Goal: Book appointment/travel/reservation

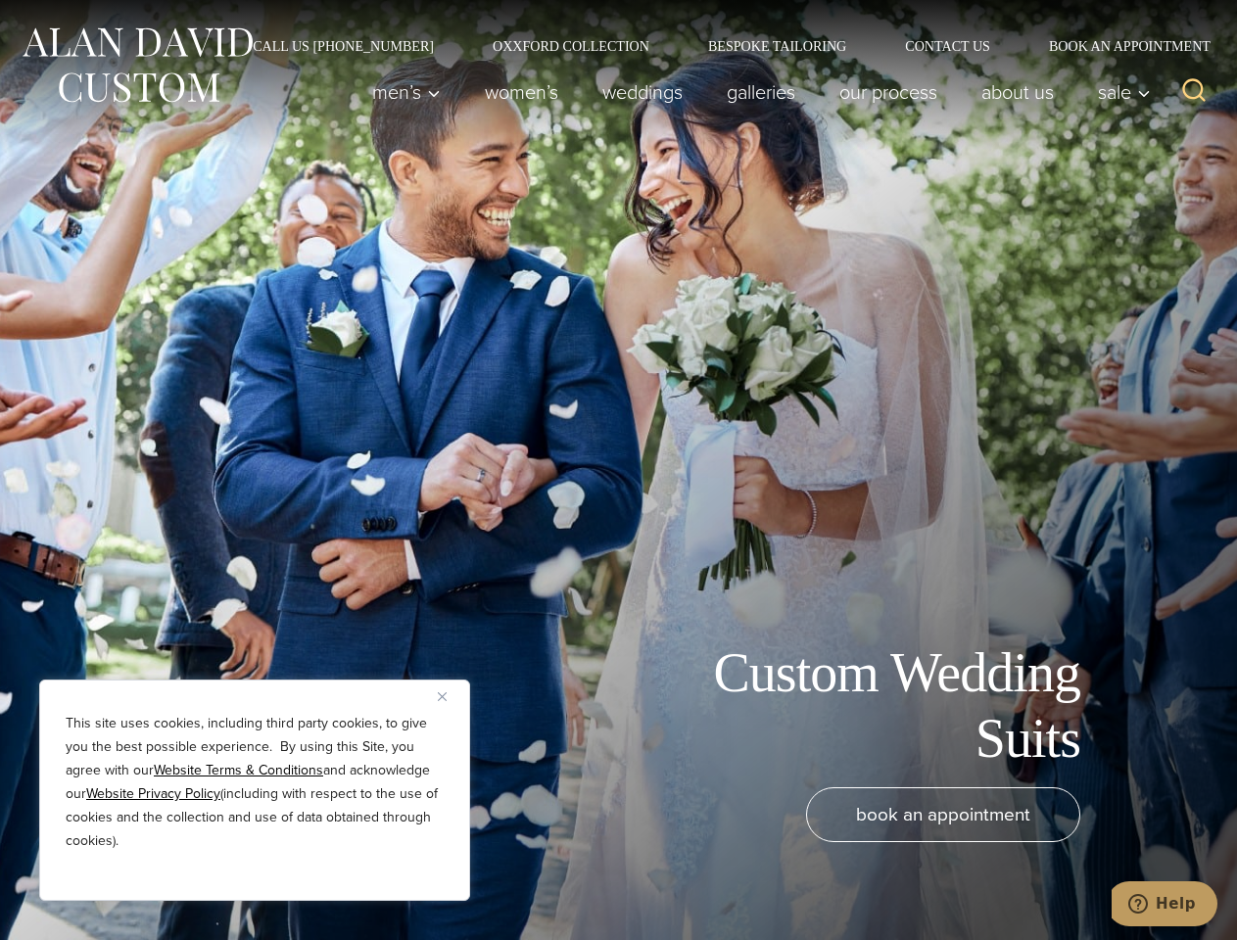
click at [618, 470] on div "Custom Wedding Suits book an appointment" at bounding box center [618, 470] width 1237 height 940
click at [450, 696] on button "Close" at bounding box center [450, 697] width 24 height 24
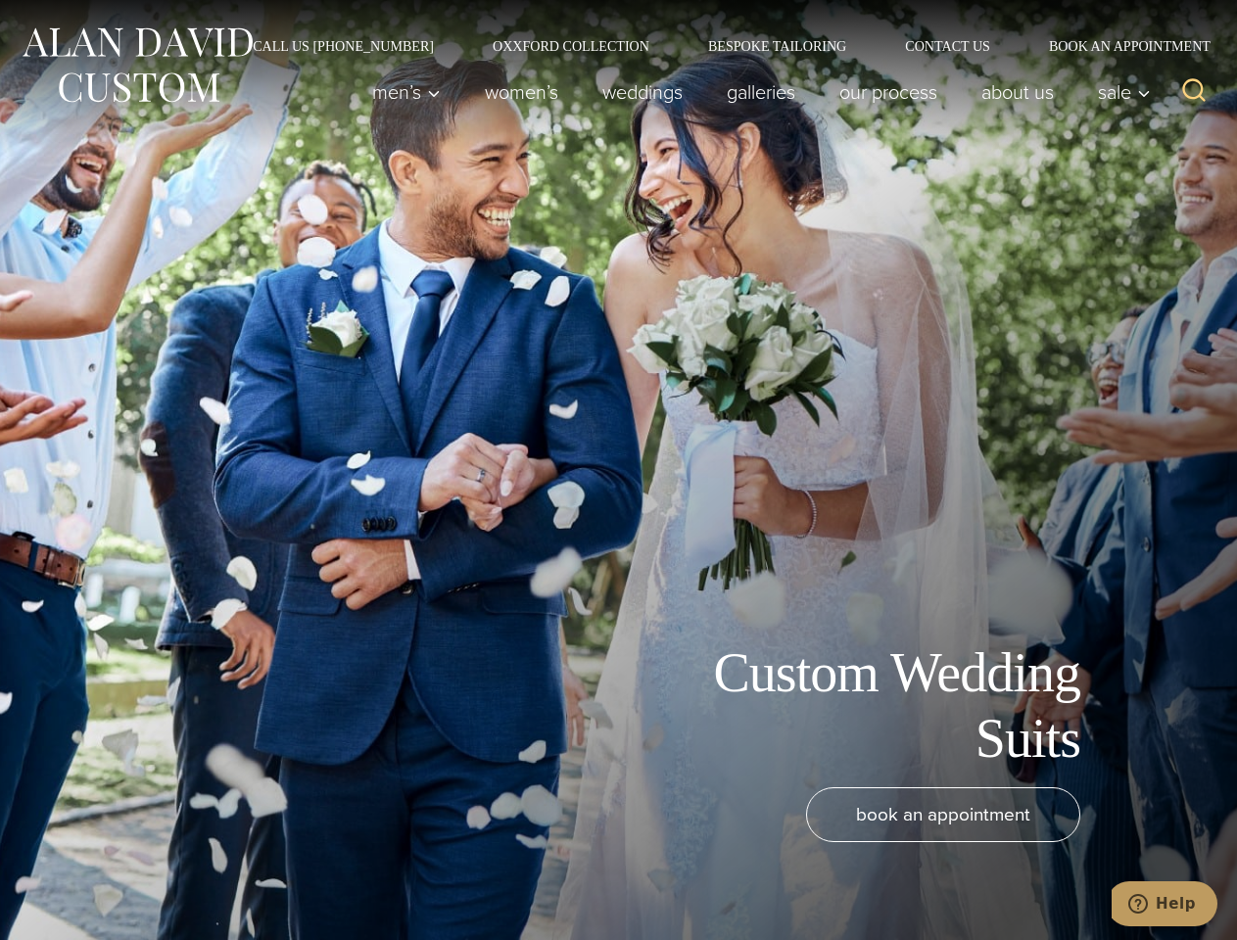
click at [255, 875] on div "book an appointment" at bounding box center [589, 853] width 1139 height 133
click at [1194, 92] on icon "Search" at bounding box center [1194, 90] width 28 height 28
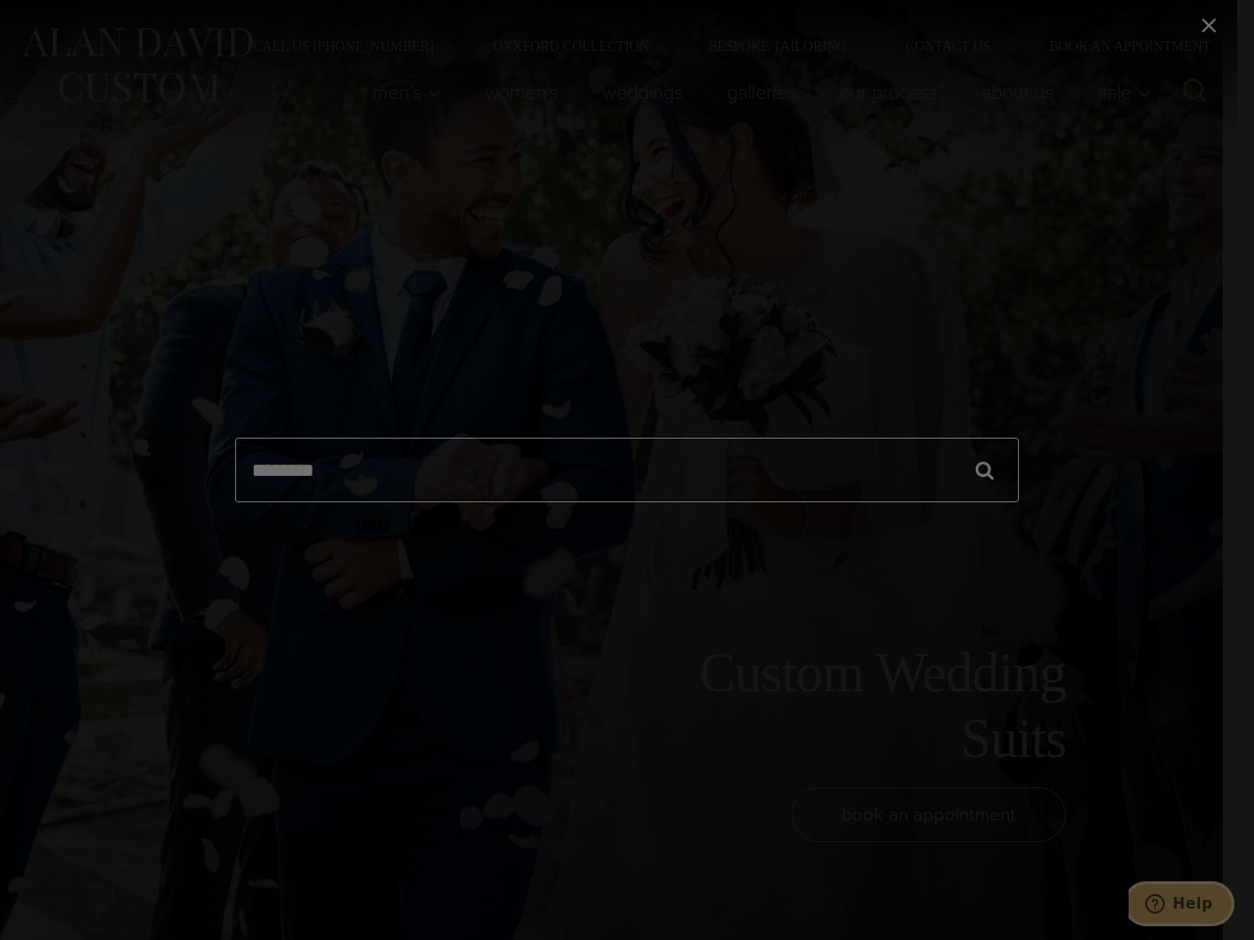
click at [1165, 904] on icon "Help" at bounding box center [1155, 904] width 20 height 20
